Goal: Information Seeking & Learning: Learn about a topic

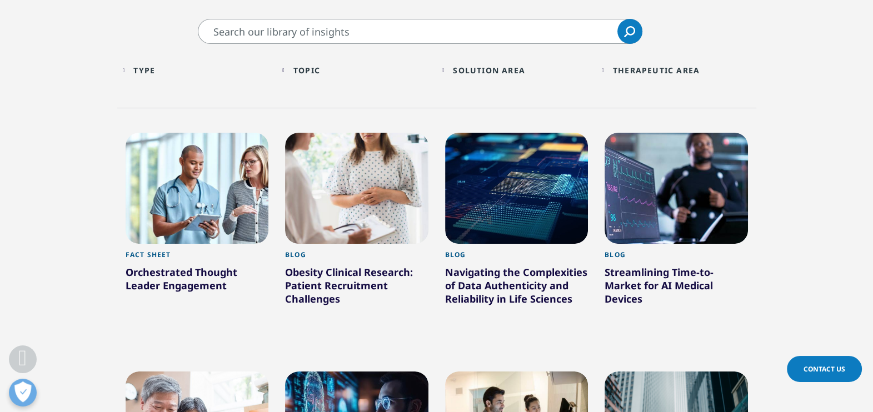
scroll to position [298, 0]
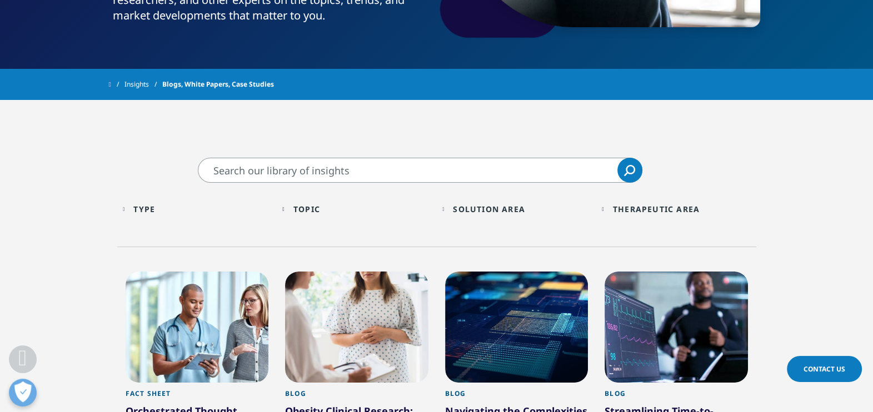
click at [146, 208] on div "Type" at bounding box center [144, 209] width 22 height 11
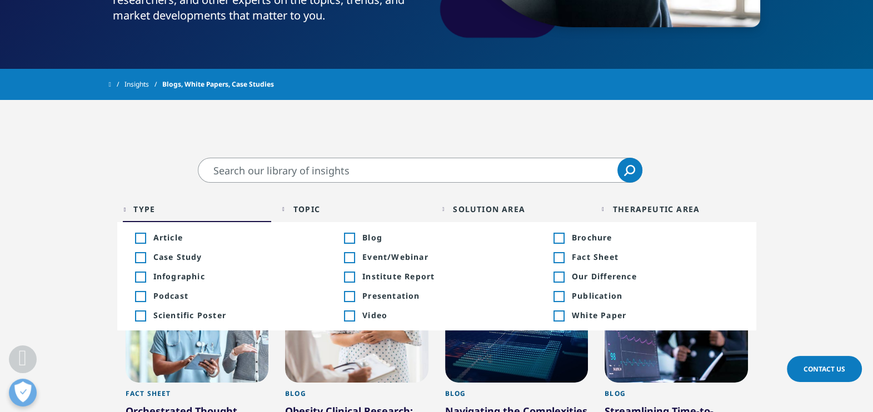
click at [181, 257] on span "Case Study" at bounding box center [236, 257] width 167 height 11
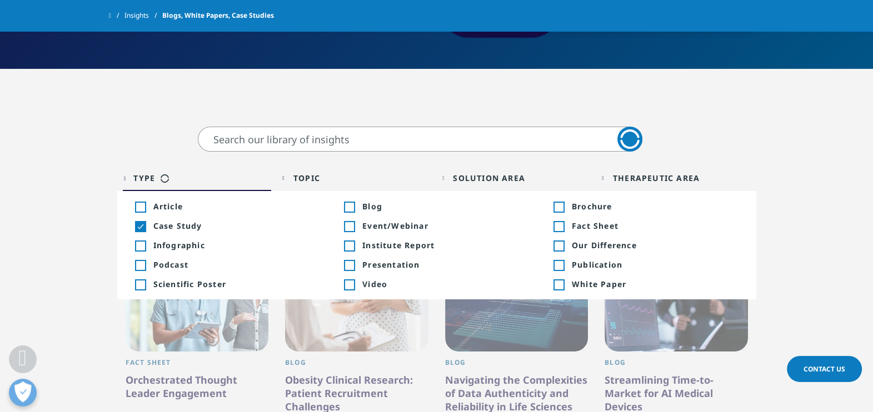
scroll to position [437, 0]
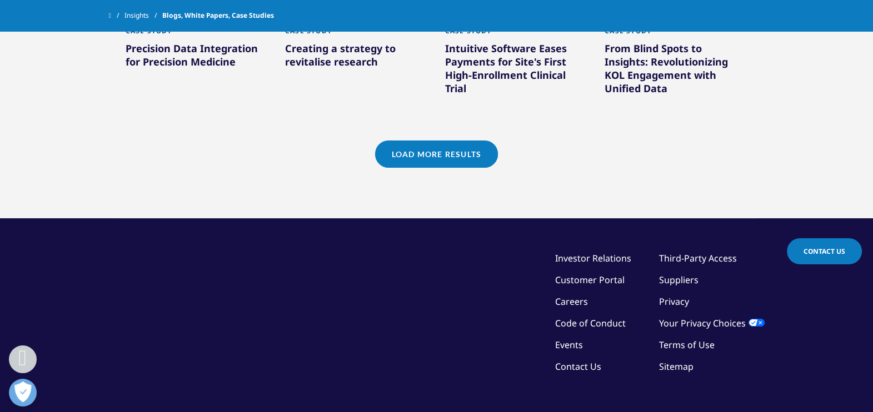
scroll to position [1093, 0]
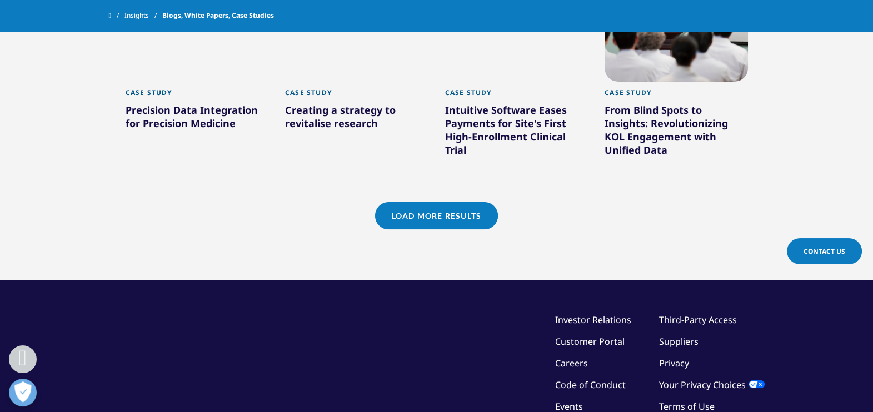
click at [455, 206] on link "Load More Results" at bounding box center [436, 215] width 123 height 27
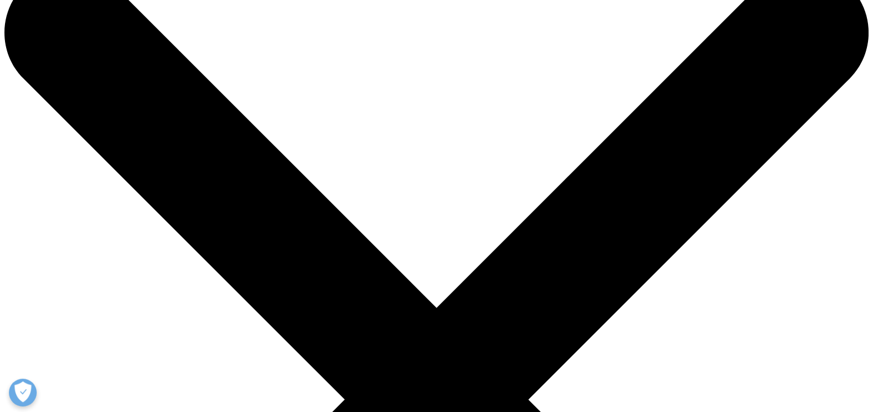
scroll to position [69, 0]
